Goal: Task Accomplishment & Management: Contribute content

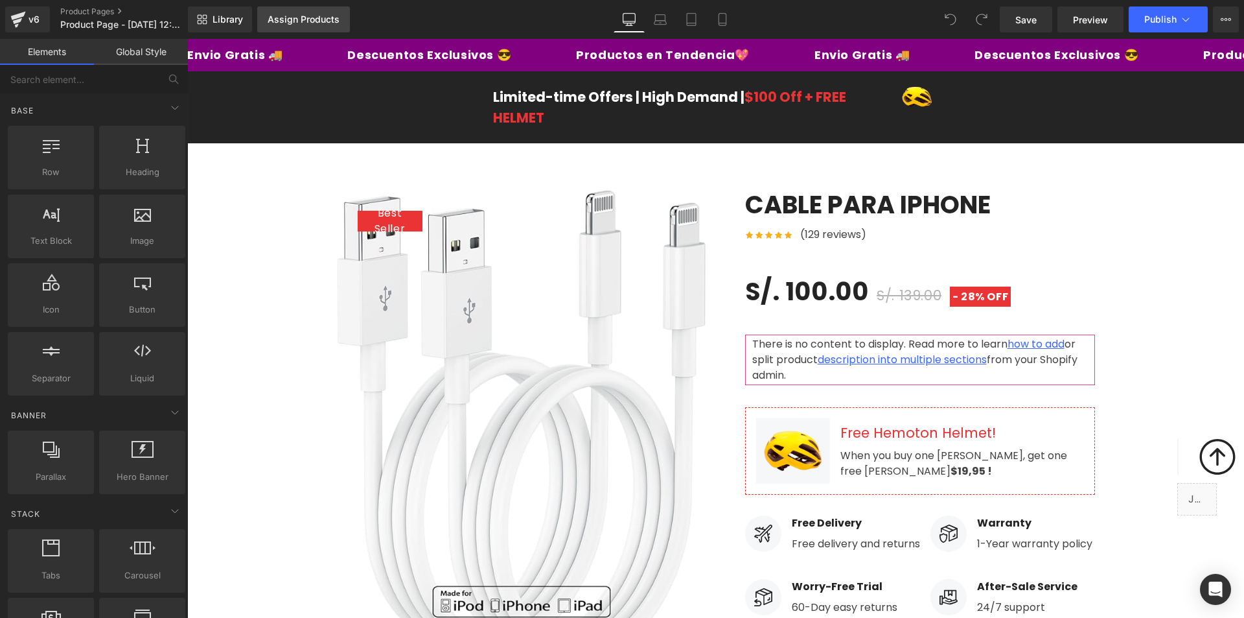
click at [299, 29] on link "Assign Products" at bounding box center [303, 19] width 93 height 26
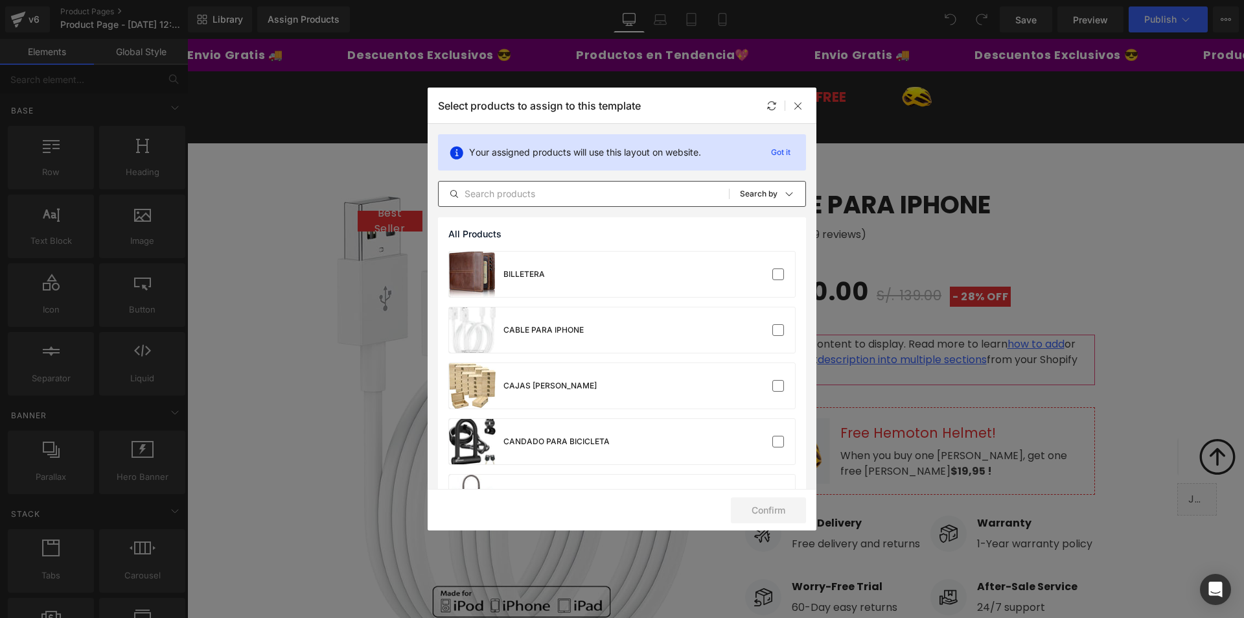
click at [536, 192] on input "text" at bounding box center [584, 194] width 290 height 16
click at [601, 345] on div "CABLE PARA IPHONE" at bounding box center [622, 329] width 346 height 45
click at [771, 511] on button "Confirm" at bounding box center [768, 510] width 75 height 26
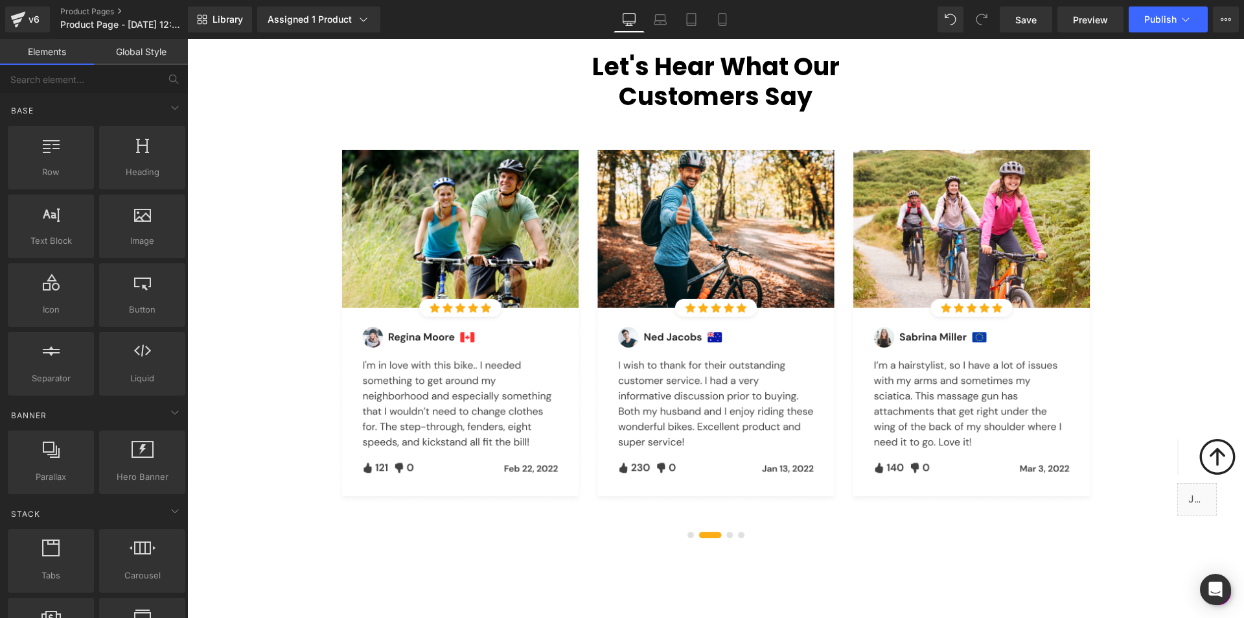
scroll to position [3305, 0]
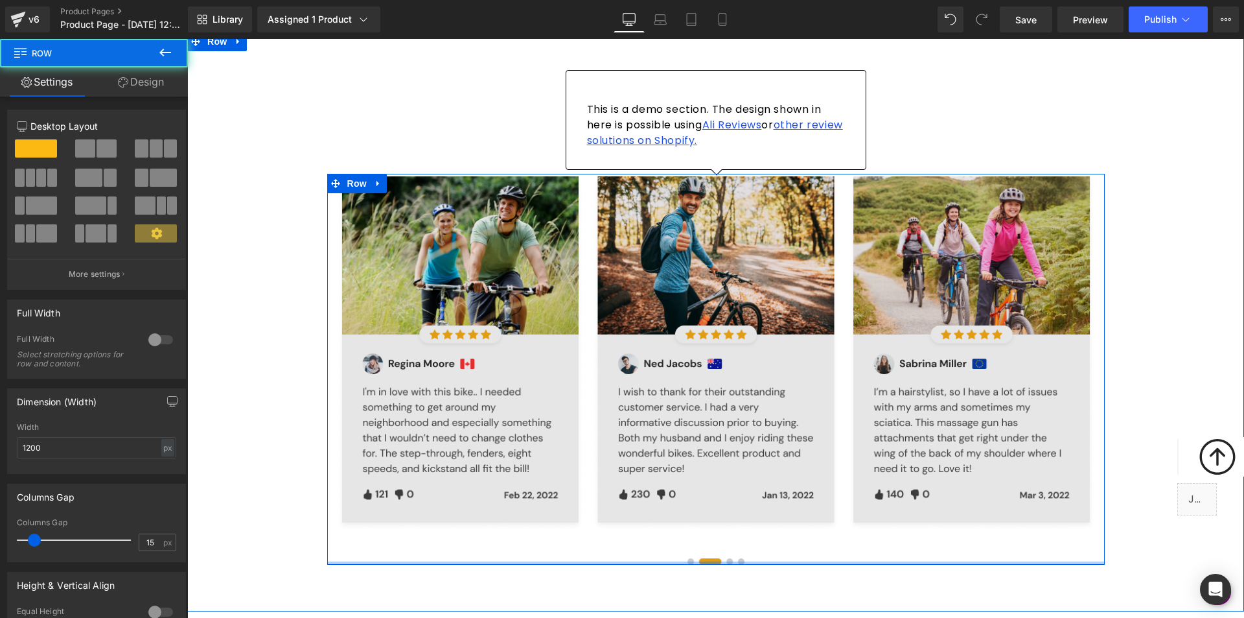
click at [687, 561] on div at bounding box center [716, 562] width 778 height 3
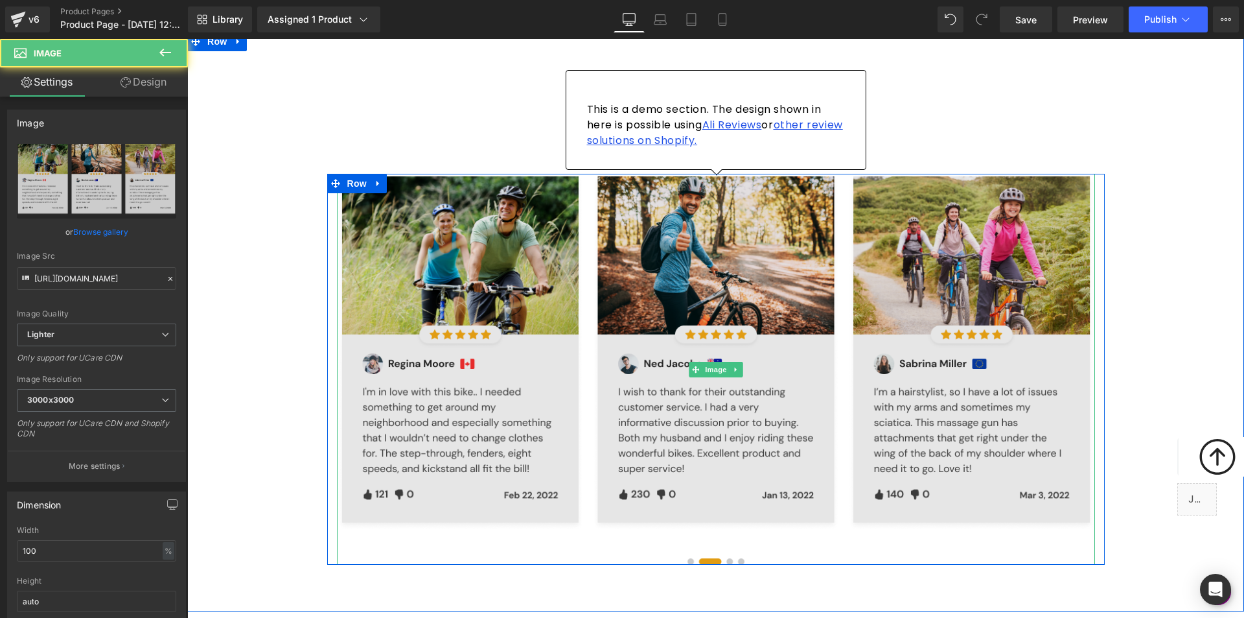
drag, startPoint x: 798, startPoint y: 398, endPoint x: 434, endPoint y: 389, distance: 364.3
click at [434, 389] on img at bounding box center [716, 369] width 758 height 391
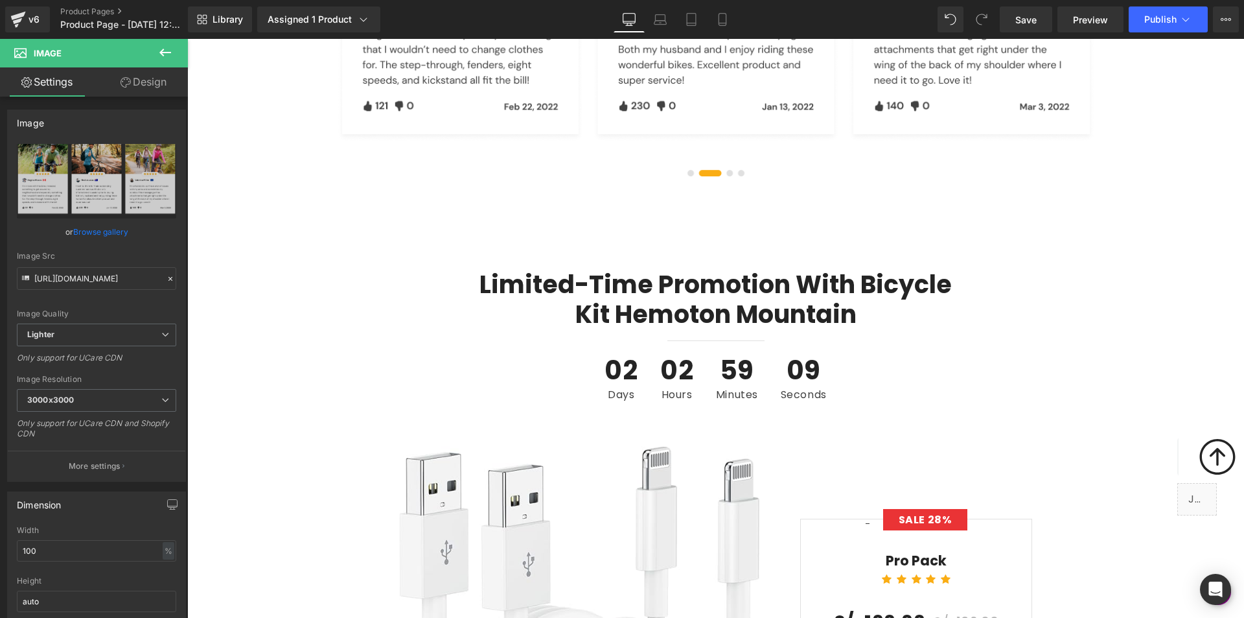
scroll to position [3694, 0]
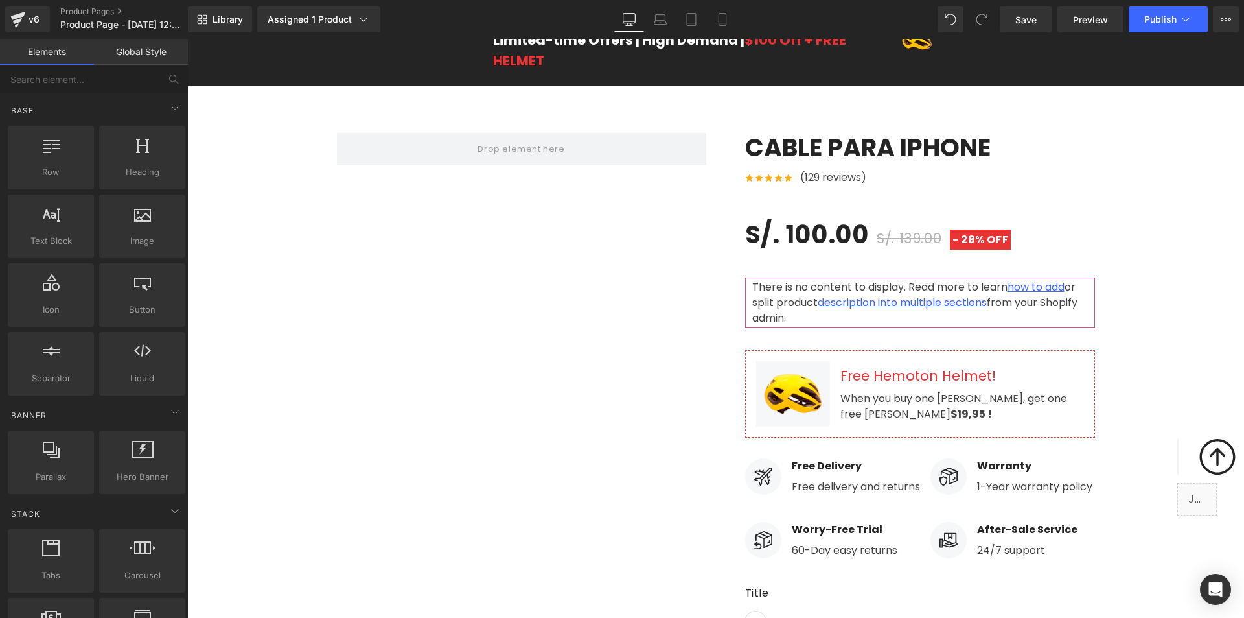
scroll to position [0, 0]
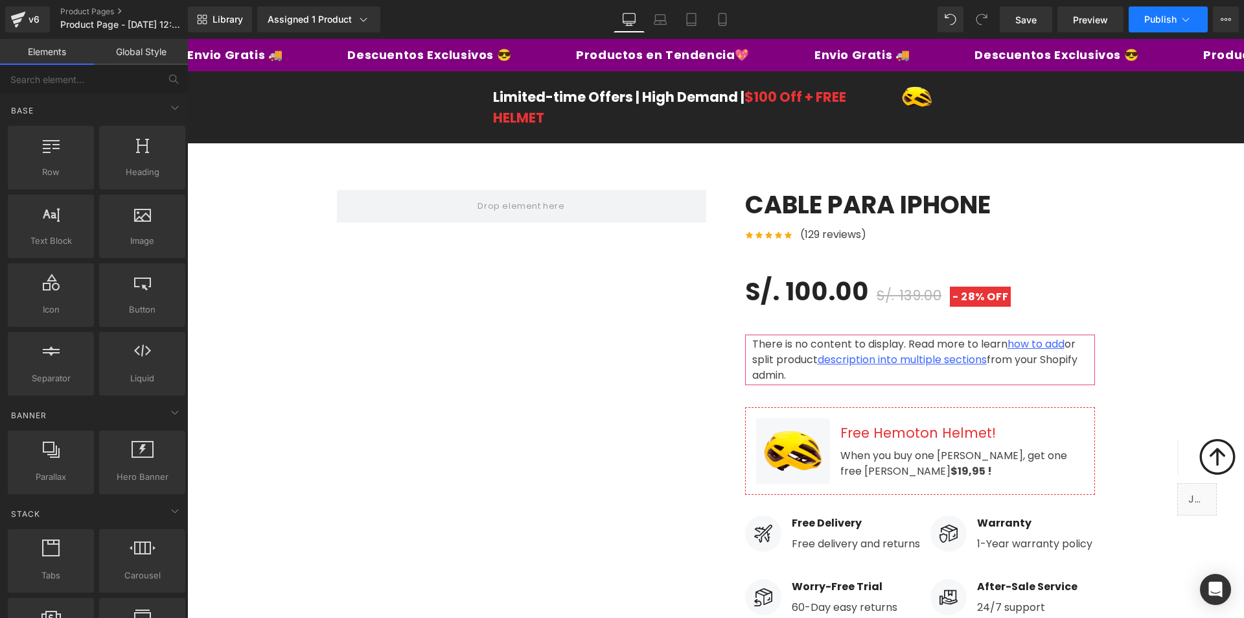
click at [1153, 14] on span "Publish" at bounding box center [1161, 19] width 32 height 10
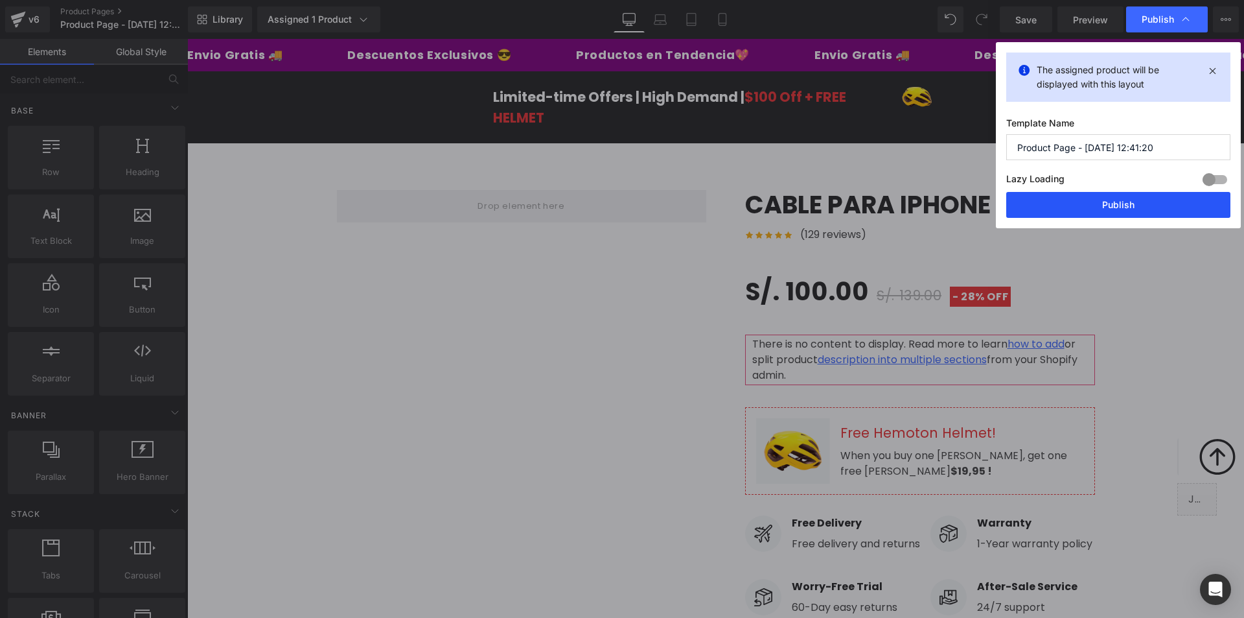
click at [1124, 204] on button "Publish" at bounding box center [1119, 205] width 224 height 26
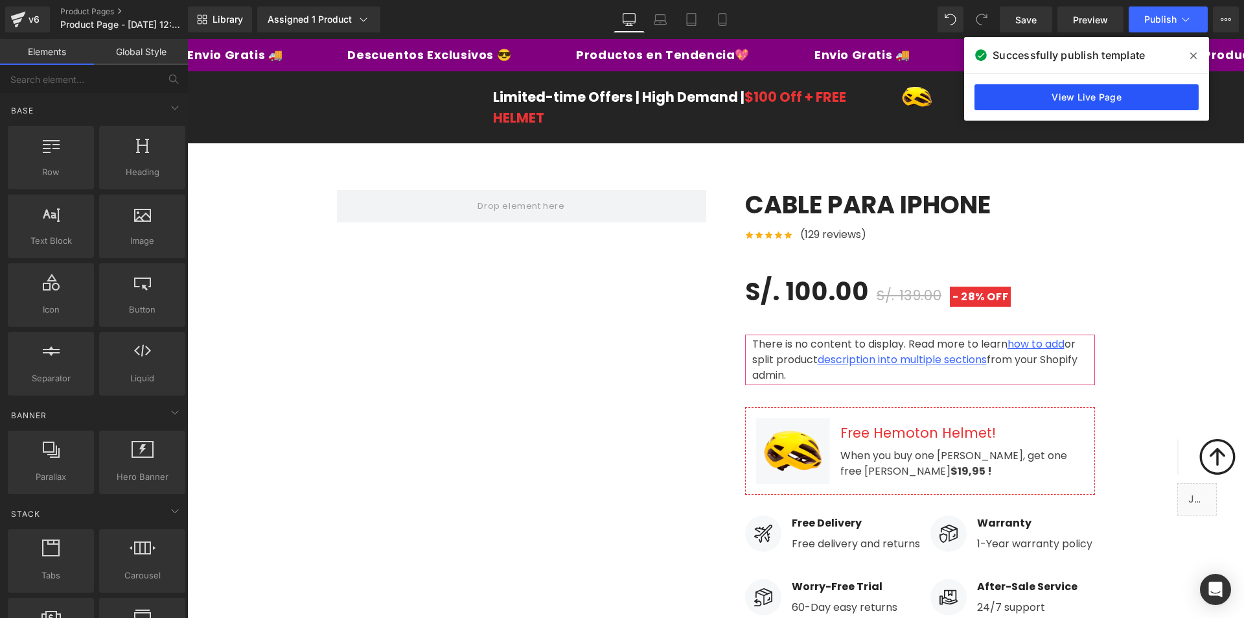
click at [1076, 99] on link "View Live Page" at bounding box center [1087, 97] width 224 height 26
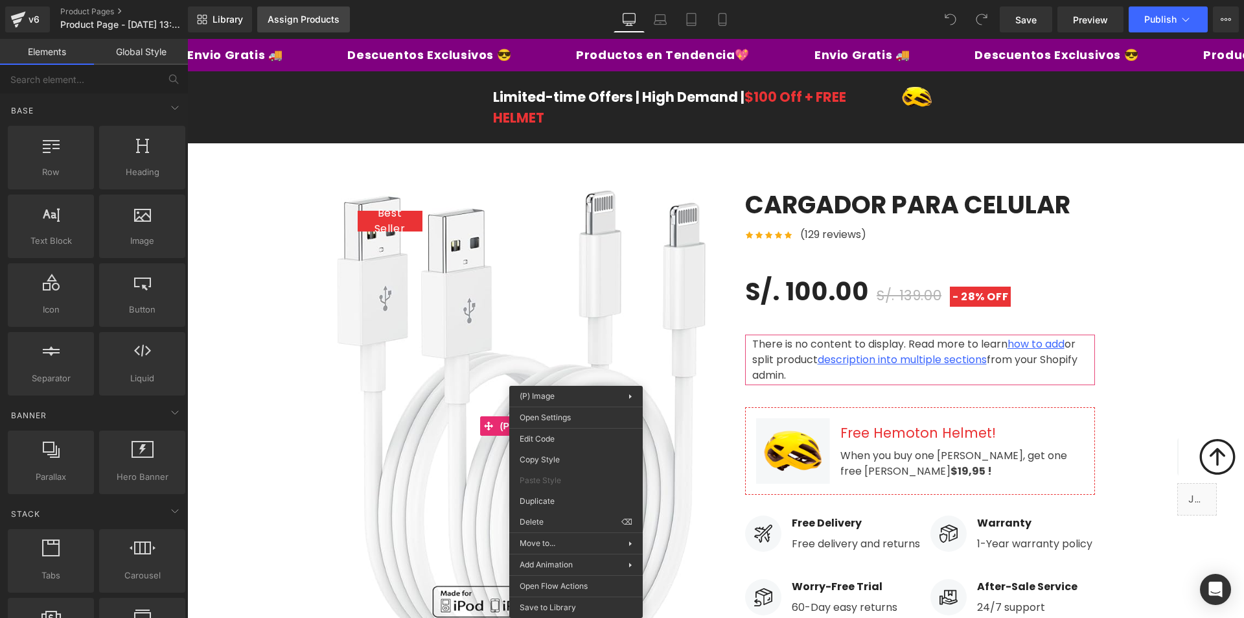
click at [318, 13] on link "Assign Products" at bounding box center [303, 19] width 93 height 26
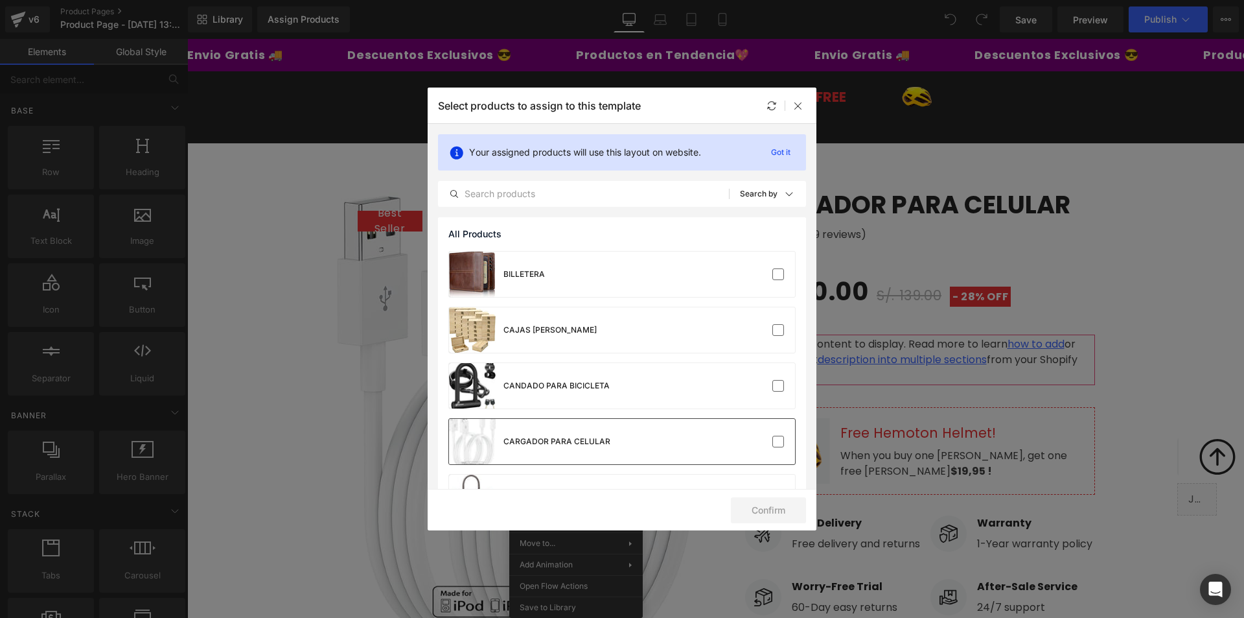
click at [706, 436] on div "CARGADOR PARA CELULAR" at bounding box center [622, 441] width 346 height 45
click at [797, 509] on button "Confirm" at bounding box center [768, 510] width 75 height 26
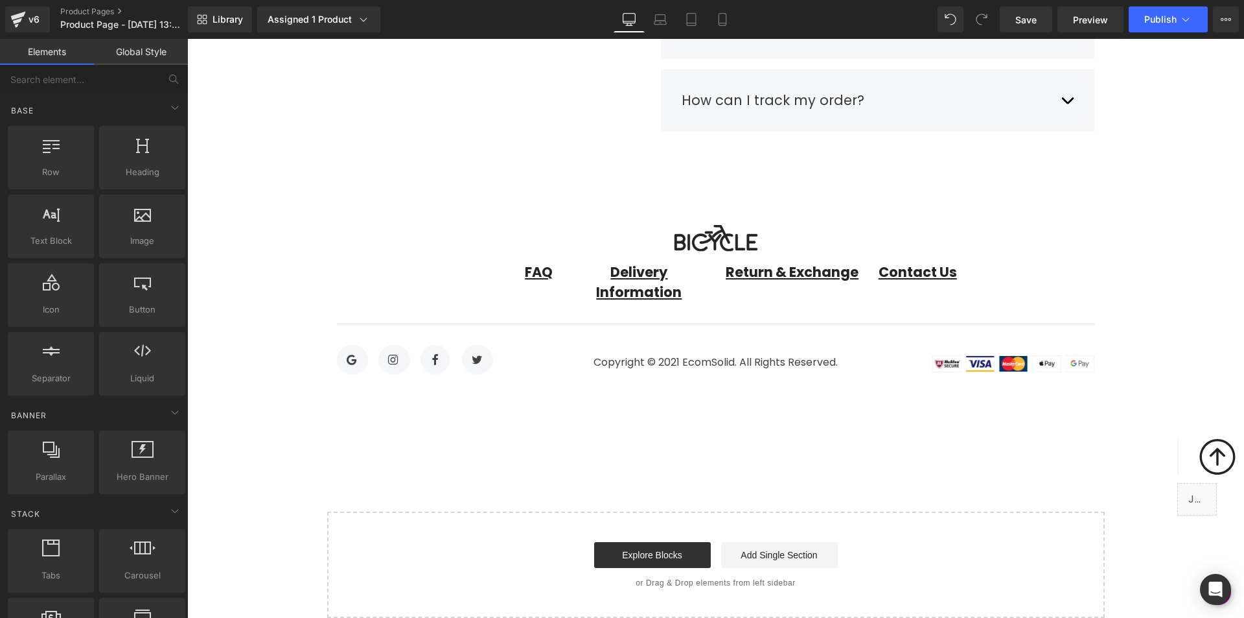
scroll to position [5047, 0]
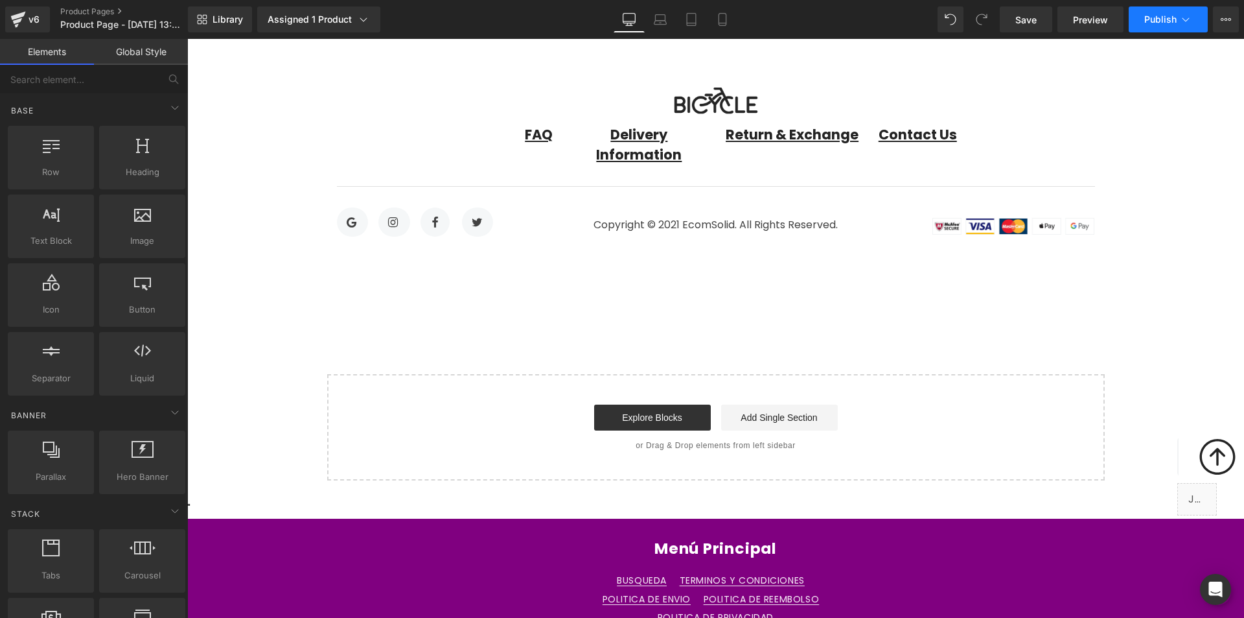
click at [1143, 21] on button "Publish" at bounding box center [1168, 19] width 79 height 26
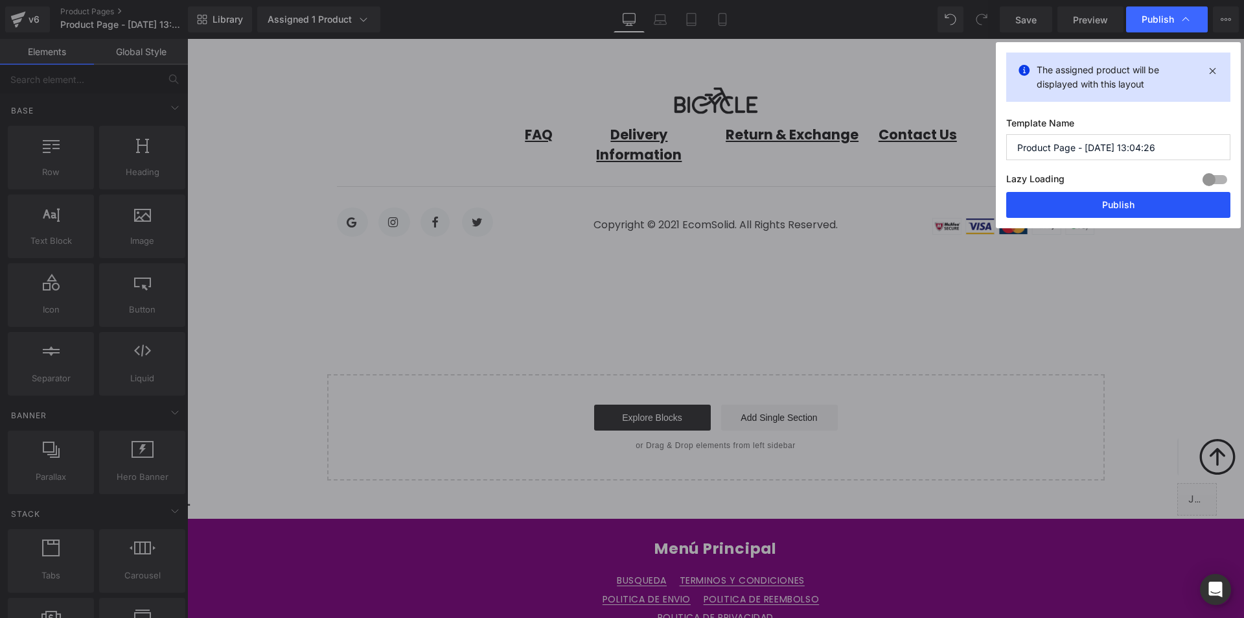
click at [1110, 199] on button "Publish" at bounding box center [1119, 205] width 224 height 26
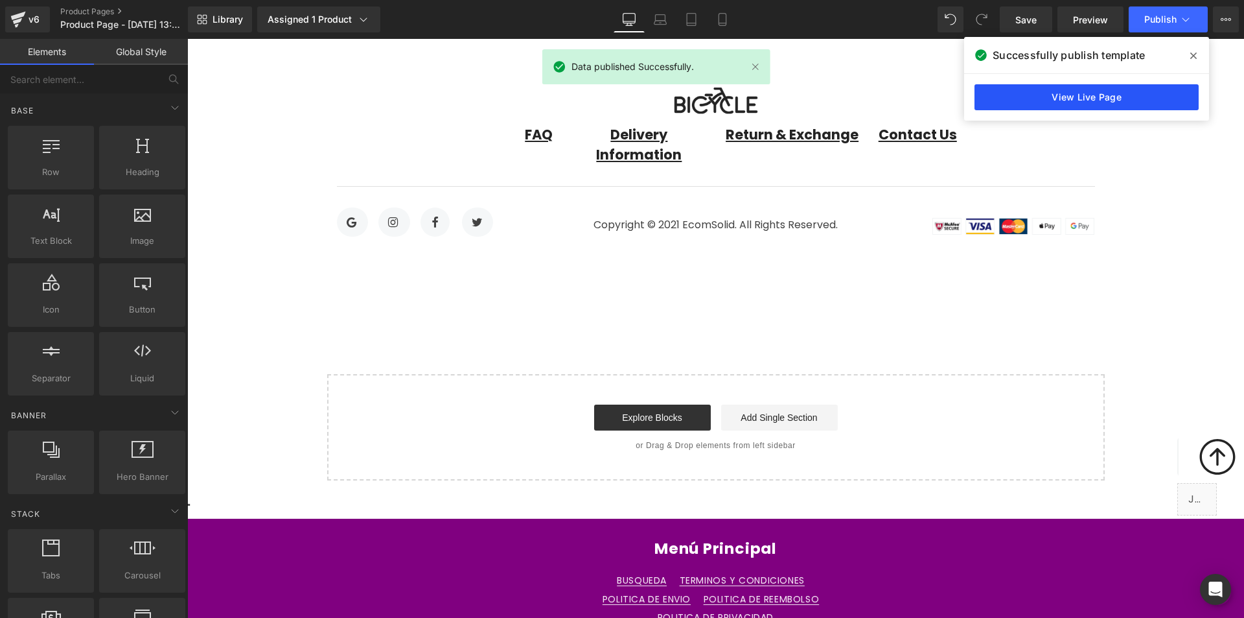
click at [1117, 103] on link "View Live Page" at bounding box center [1087, 97] width 224 height 26
